Goal: Task Accomplishment & Management: Use online tool/utility

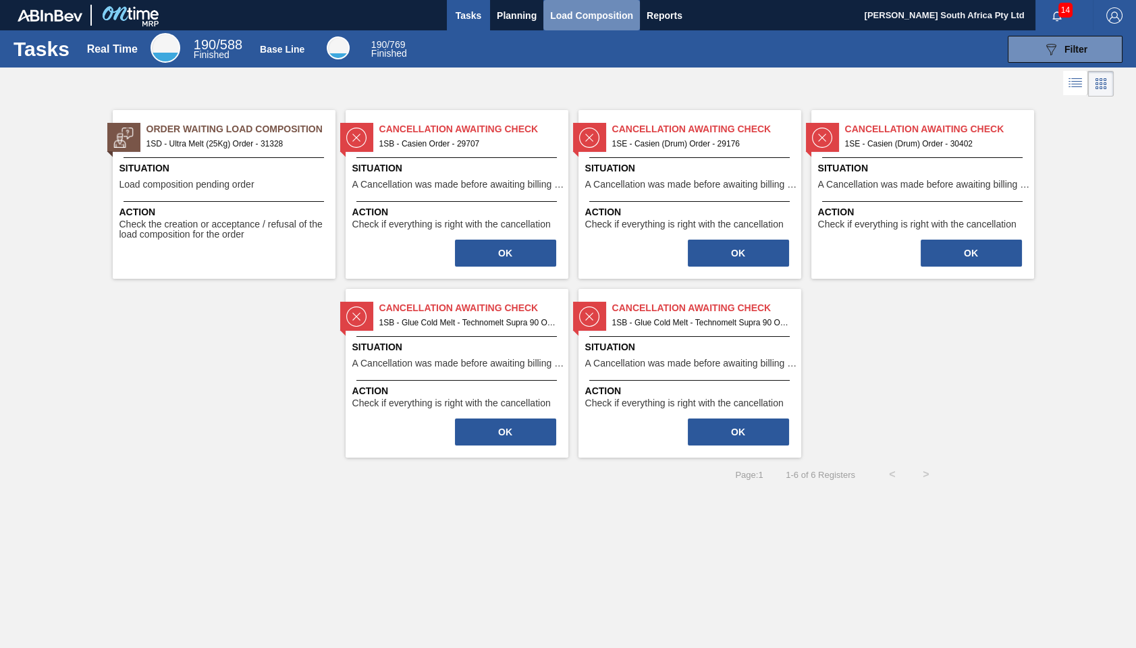
click at [586, 14] on span "Load Composition" at bounding box center [591, 15] width 83 height 16
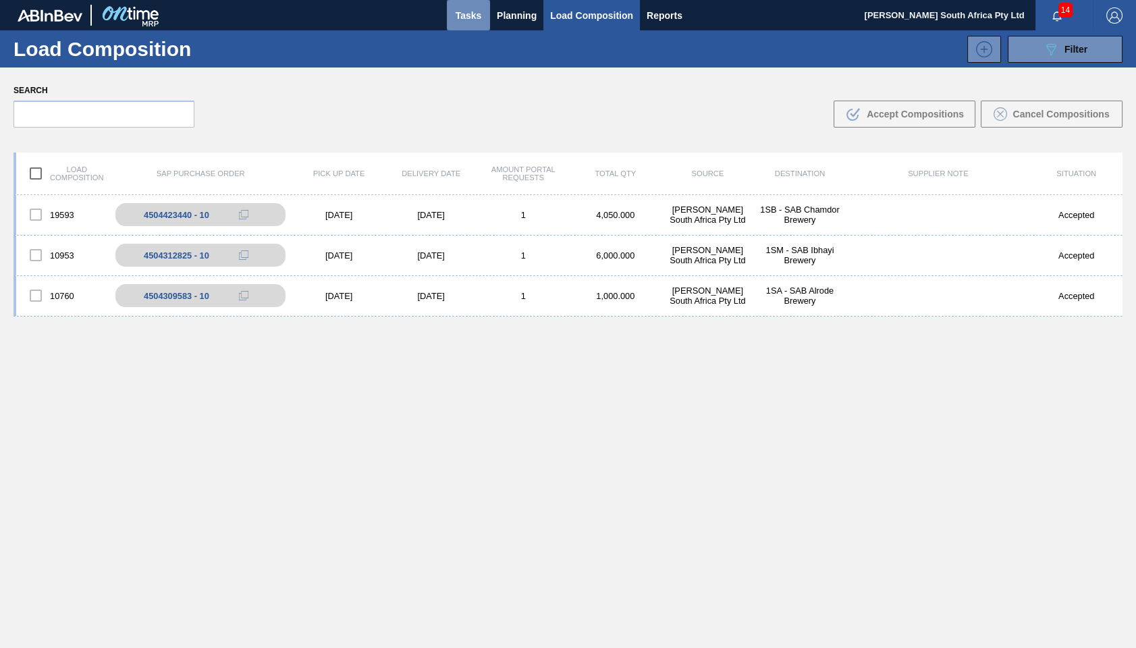
click at [469, 11] on span "Tasks" at bounding box center [468, 15] width 30 height 16
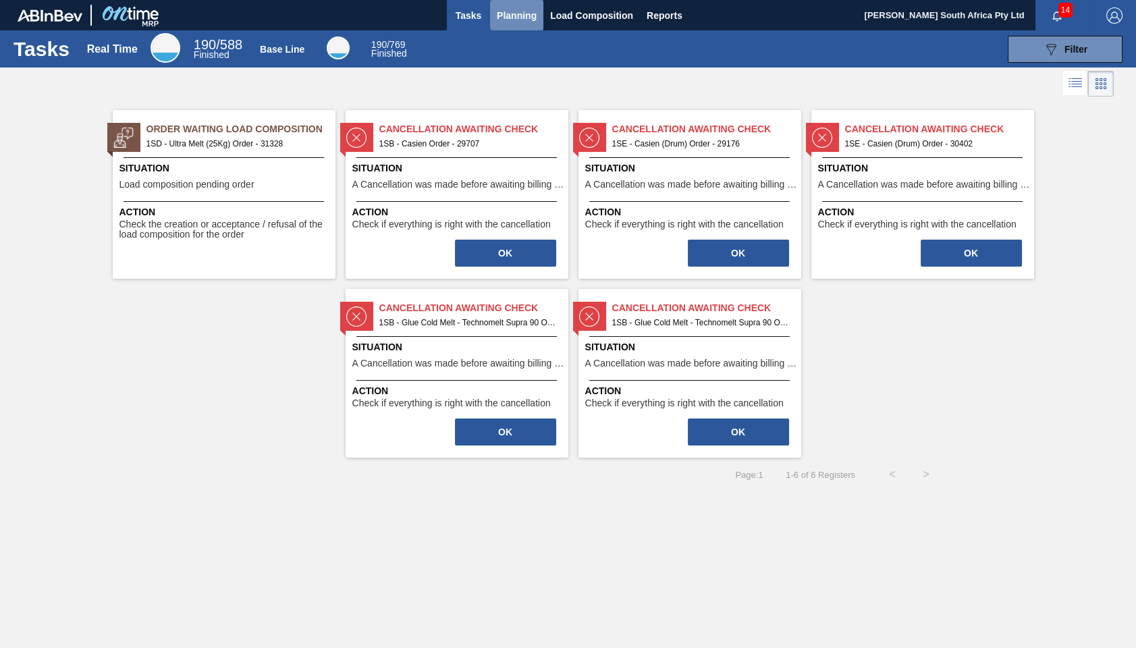
click at [520, 14] on span "Planning" at bounding box center [517, 15] width 40 height 16
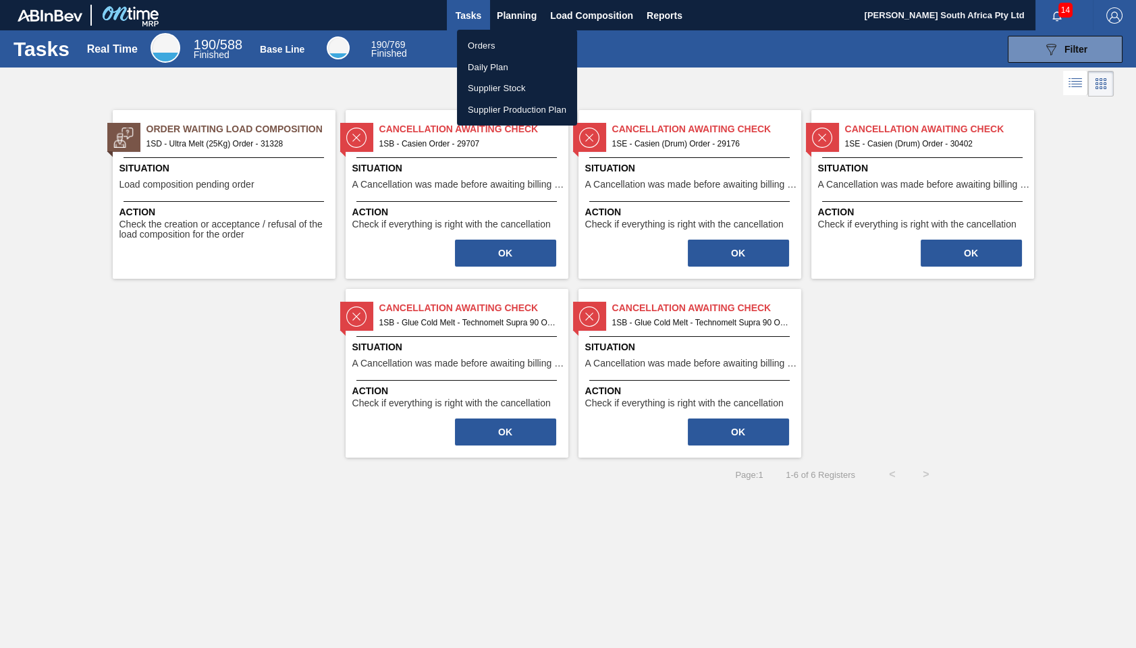
click at [475, 45] on li "Orders" at bounding box center [517, 46] width 120 height 22
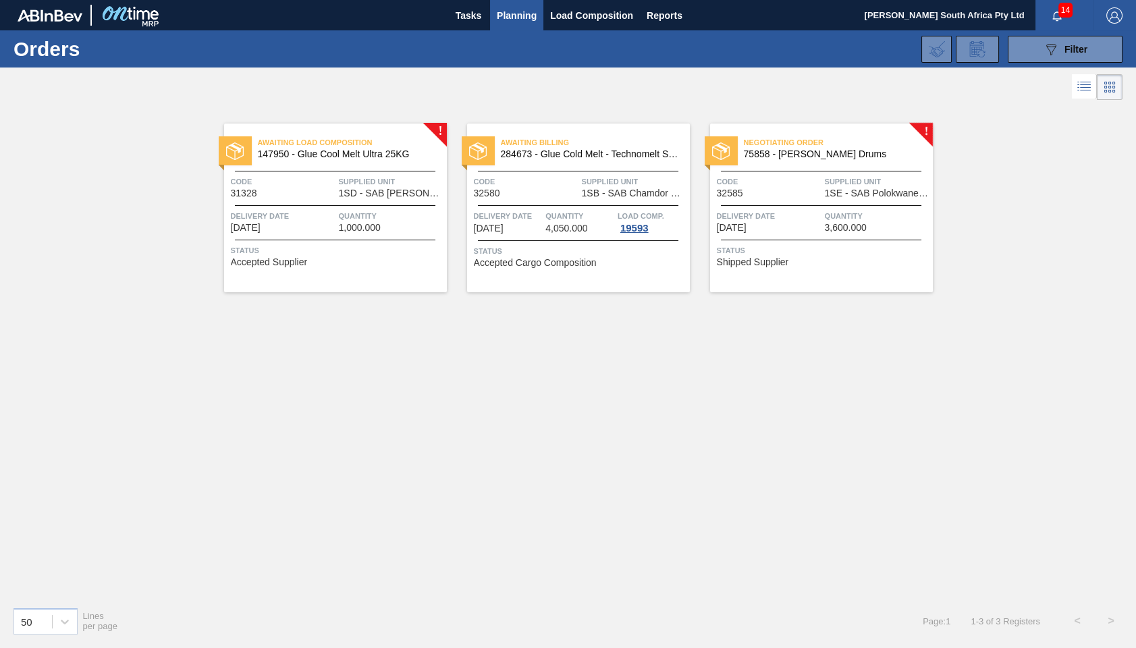
click at [813, 184] on span "Code" at bounding box center [769, 181] width 105 height 13
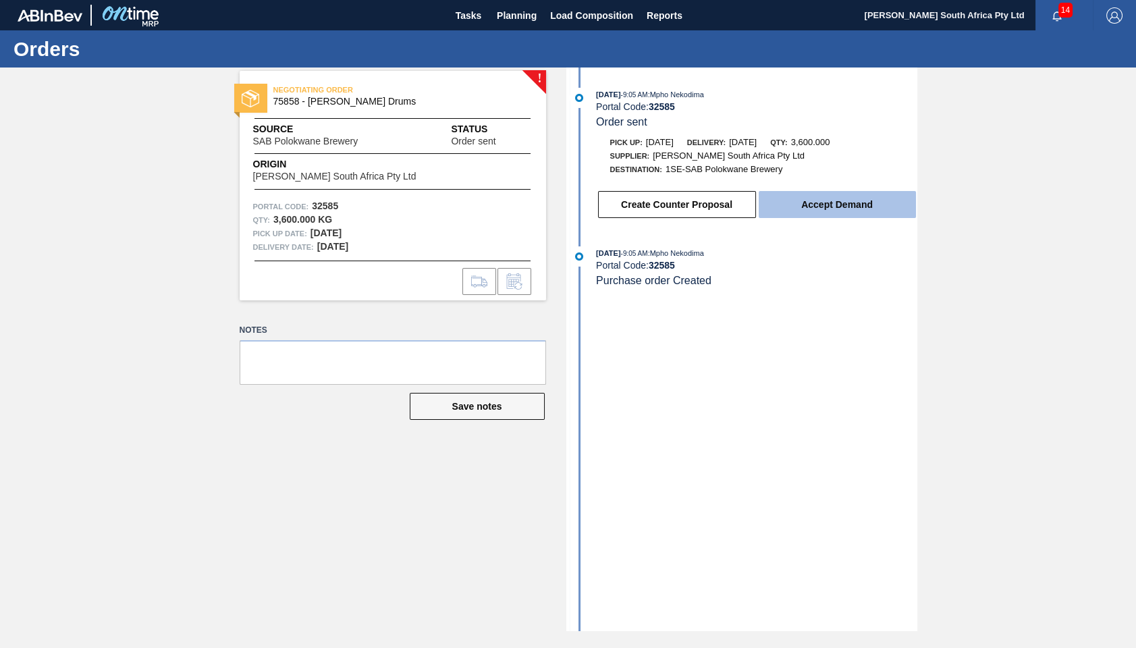
click at [831, 212] on button "Accept Demand" at bounding box center [836, 204] width 157 height 27
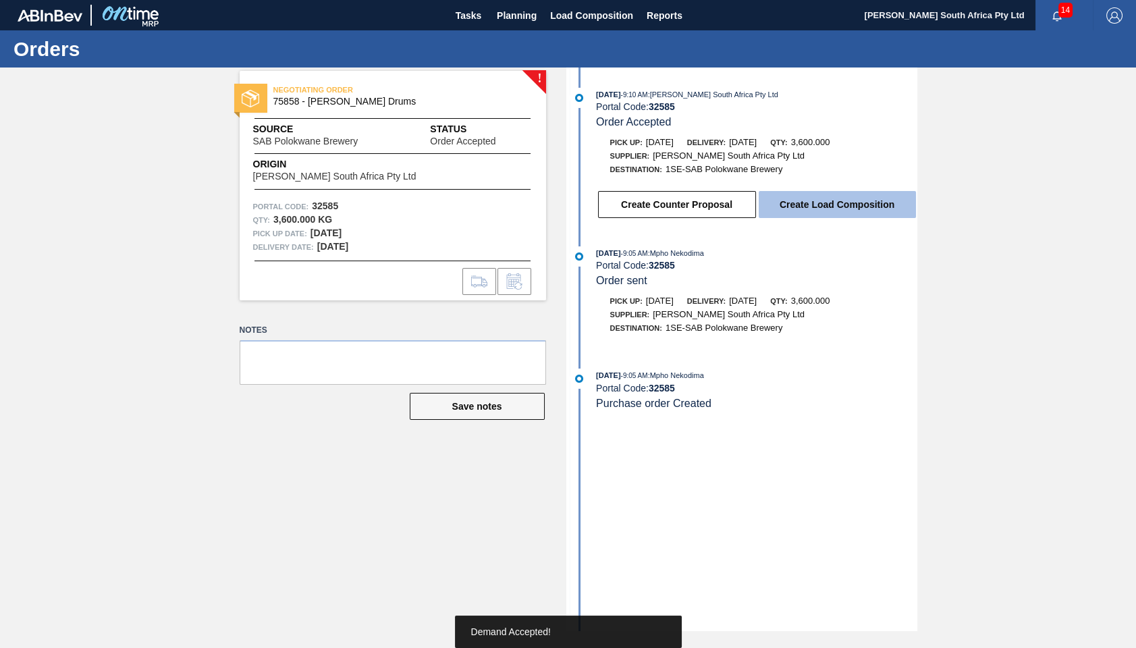
click at [833, 211] on button "Create Load Composition" at bounding box center [836, 204] width 157 height 27
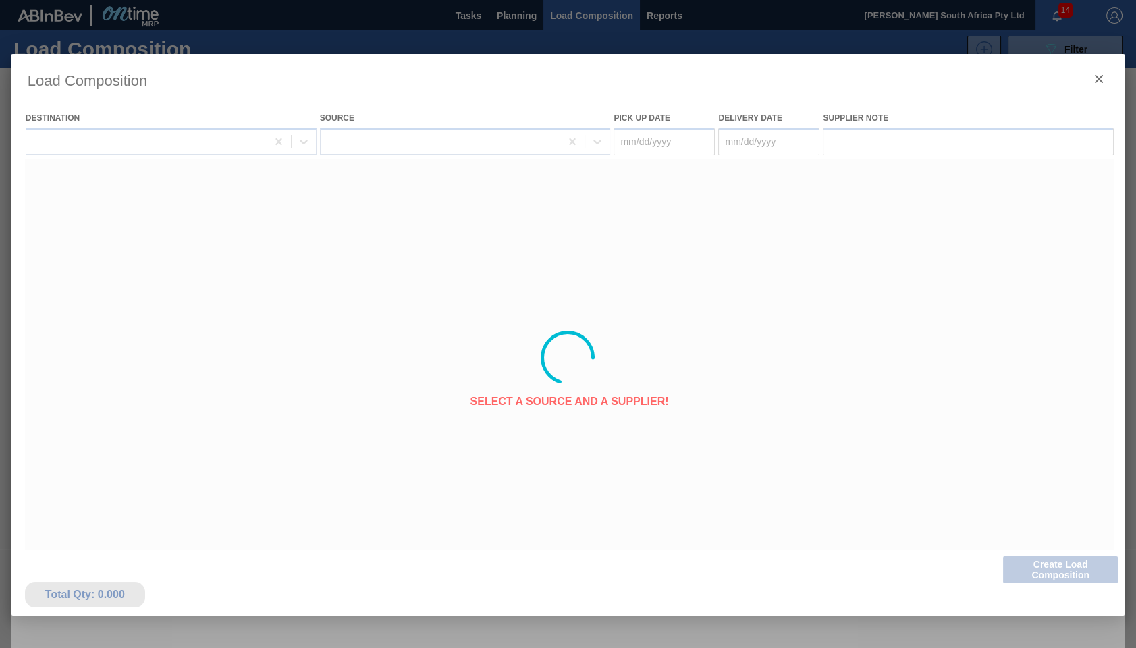
type Date "[DATE]"
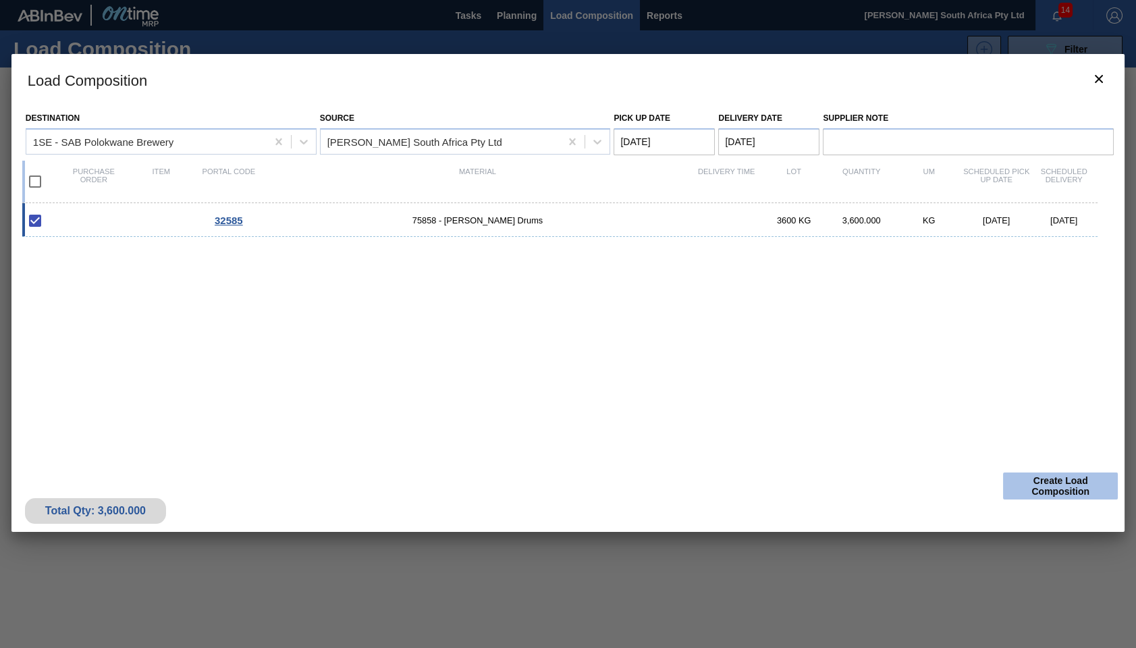
click at [1057, 480] on button "Create Load Composition" at bounding box center [1060, 485] width 115 height 27
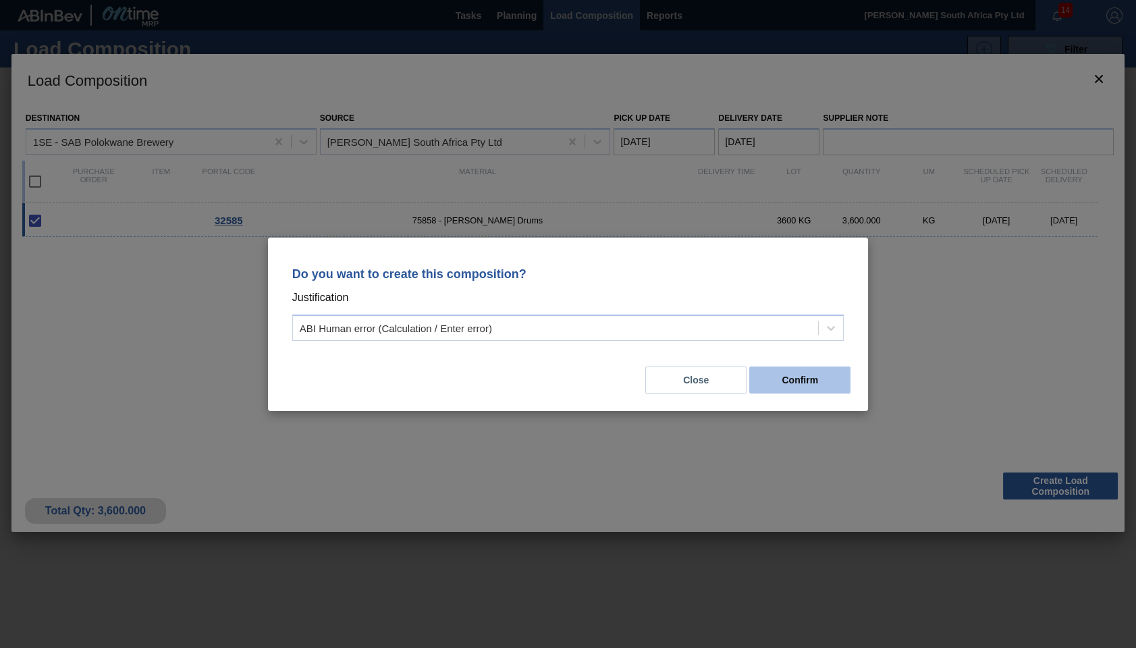
click at [800, 384] on button "Confirm" at bounding box center [799, 379] width 101 height 27
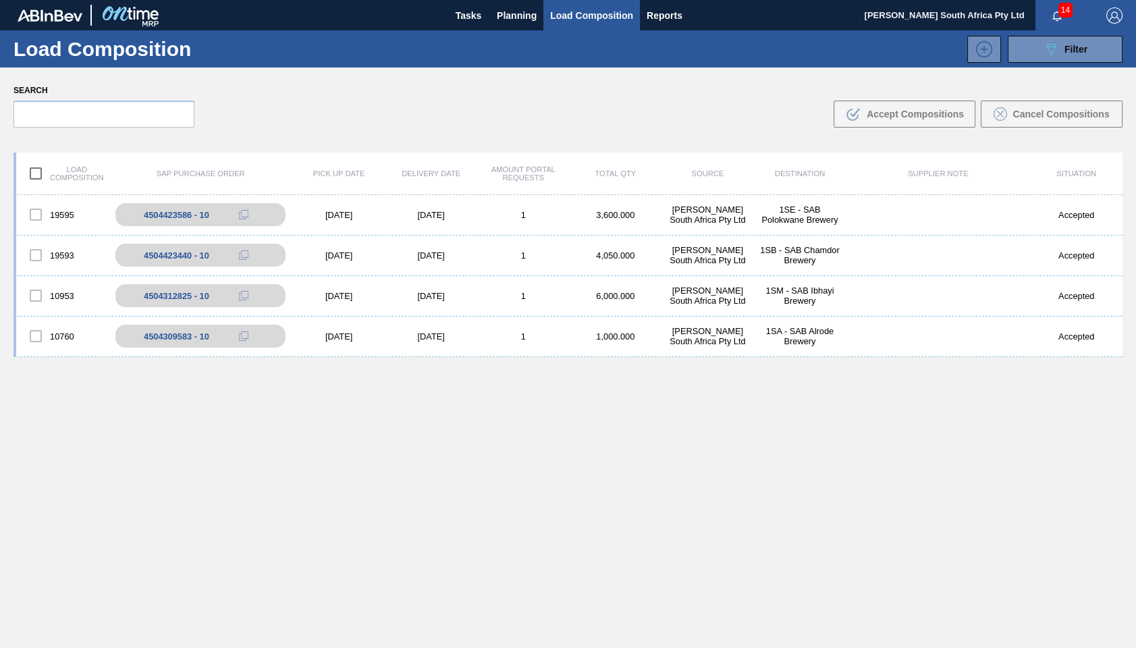
drag, startPoint x: 65, startPoint y: 532, endPoint x: 63, endPoint y: 524, distance: 9.0
click at [65, 532] on div "19595 4504423586 - 10 [DATE] [DATE] 1 3,600.000 [PERSON_NAME] South Africa Pty …" at bounding box center [567, 453] width 1109 height 516
click at [474, 15] on span "Tasks" at bounding box center [468, 15] width 30 height 16
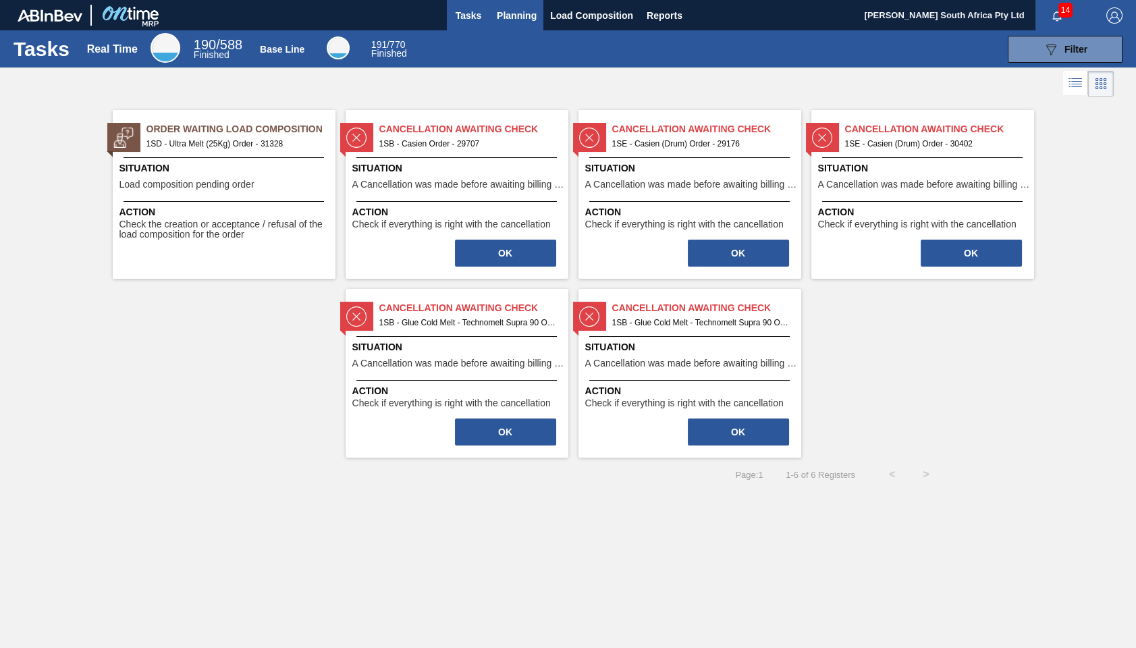
click at [513, 14] on span "Planning" at bounding box center [517, 15] width 40 height 16
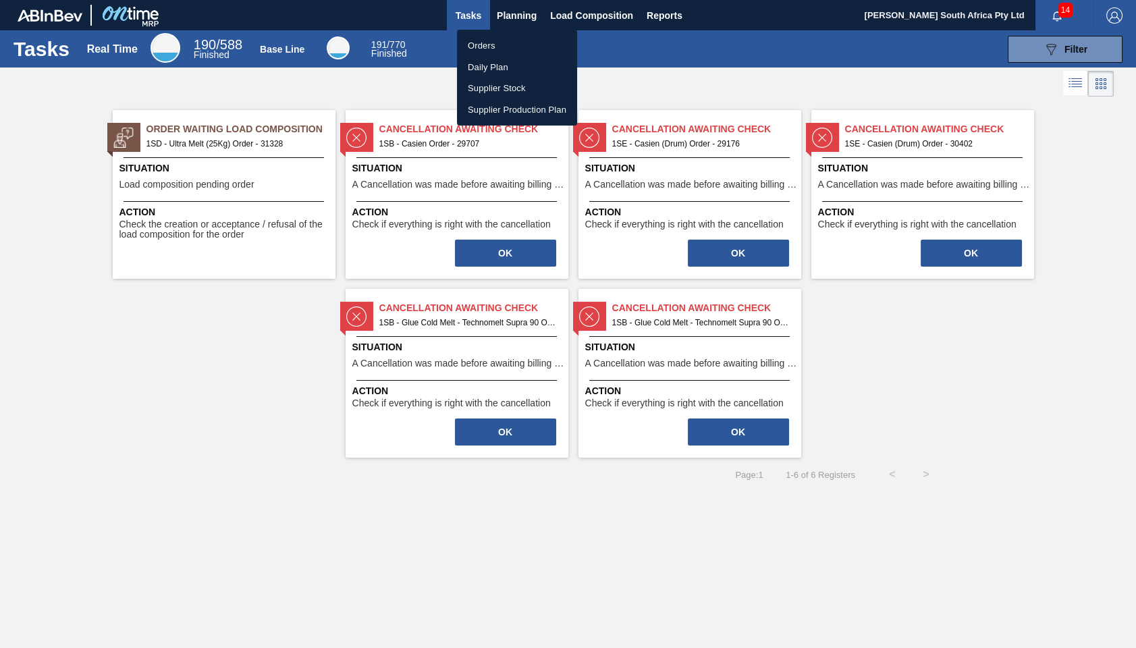
click at [482, 40] on li "Orders" at bounding box center [517, 46] width 120 height 22
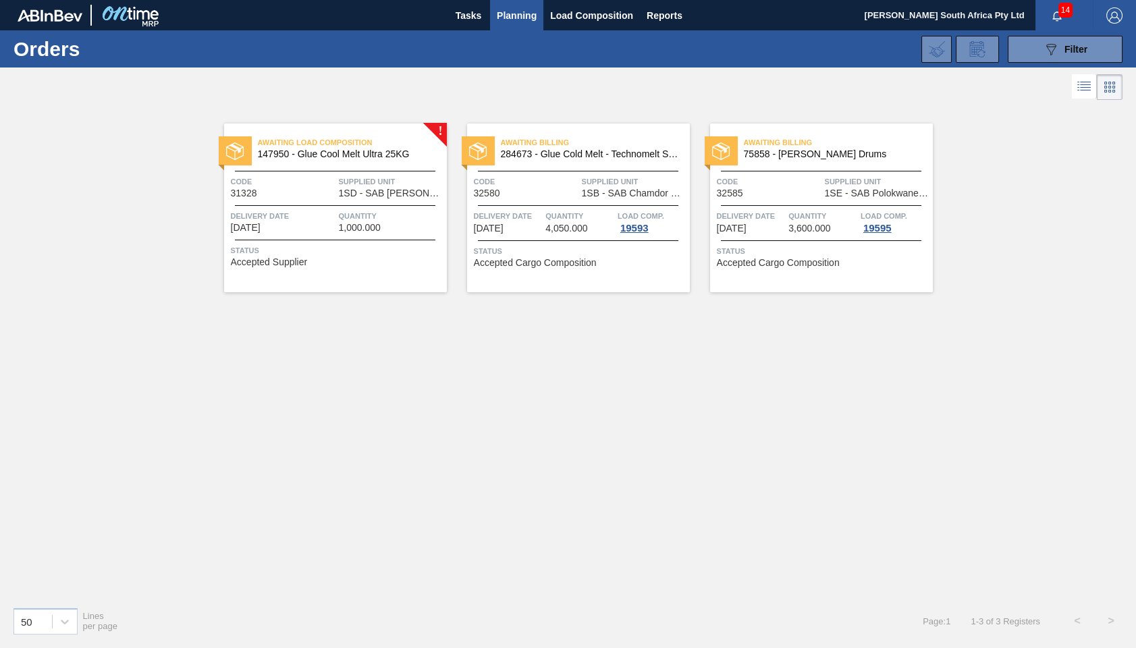
click at [598, 152] on span "284673 - Glue Cold Melt - Technomelt Supra 90" at bounding box center [590, 154] width 178 height 10
